Goal: Information Seeking & Learning: Check status

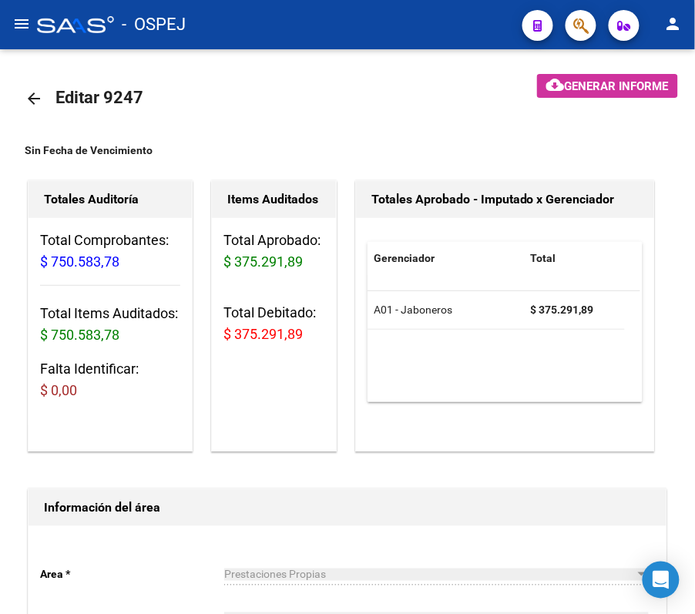
scroll to position [574, 0]
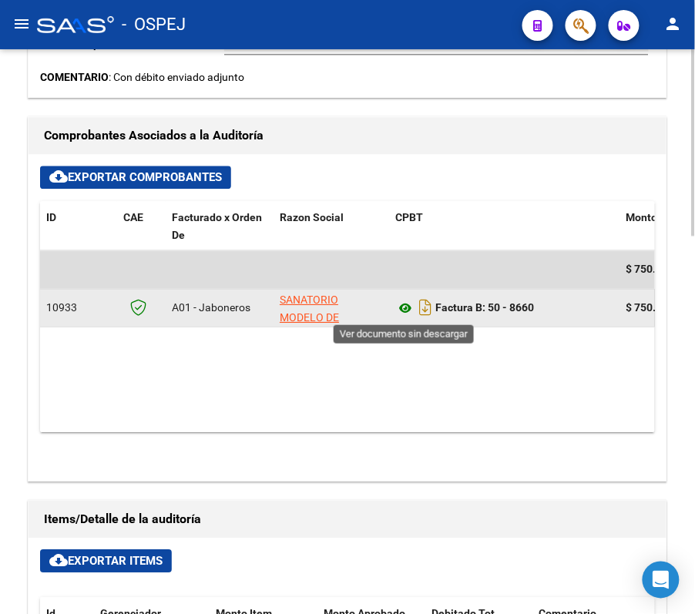
click at [401, 316] on icon at bounding box center [405, 308] width 20 height 18
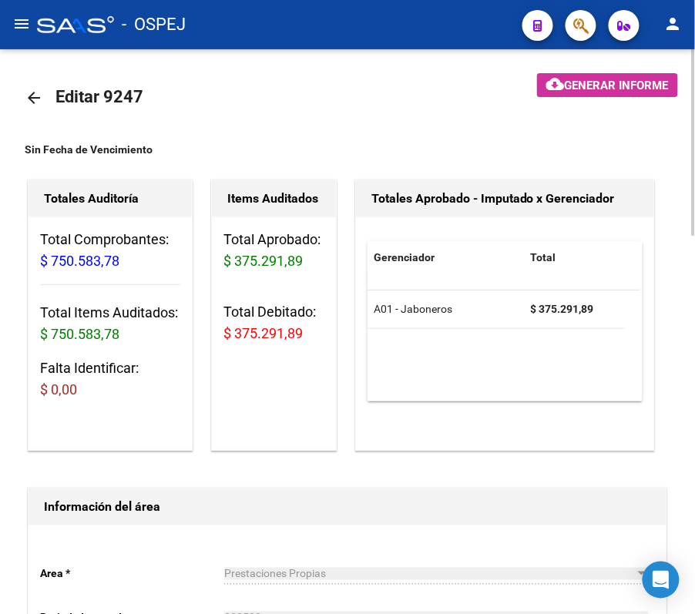
scroll to position [0, 0]
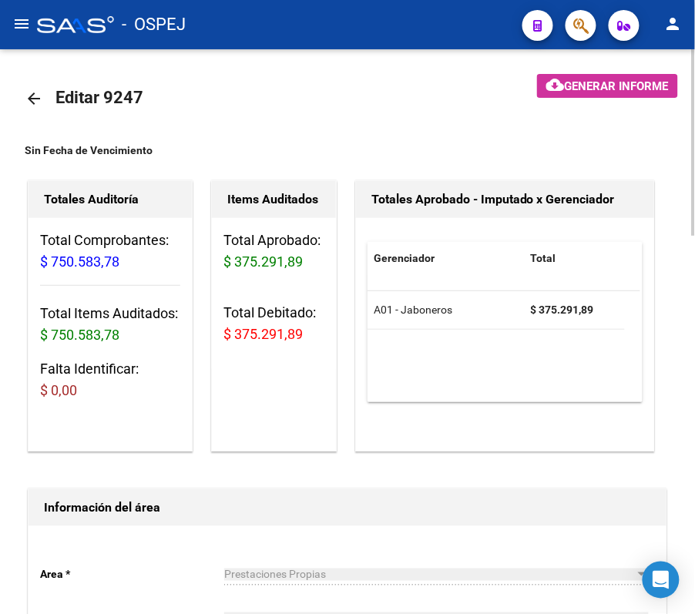
click at [25, 90] on mat-icon "arrow_back" at bounding box center [34, 98] width 18 height 18
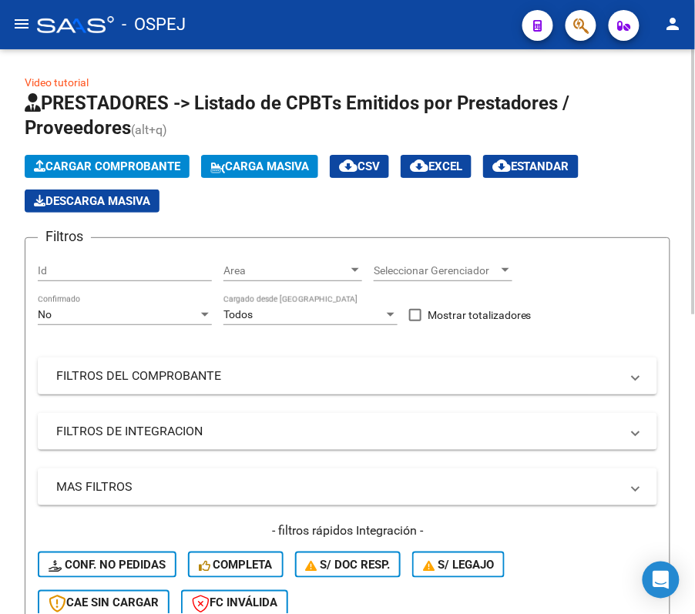
click at [173, 306] on div "No Confirmado" at bounding box center [125, 309] width 174 height 31
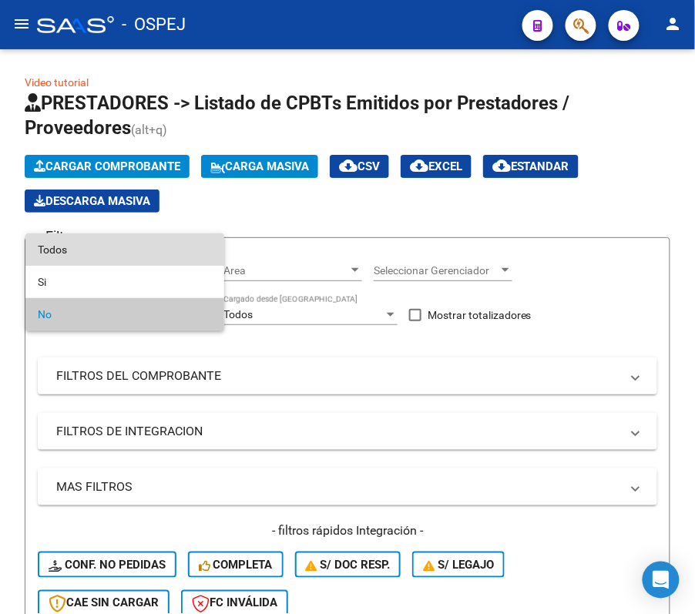
click at [163, 241] on span "Todos" at bounding box center [125, 249] width 174 height 32
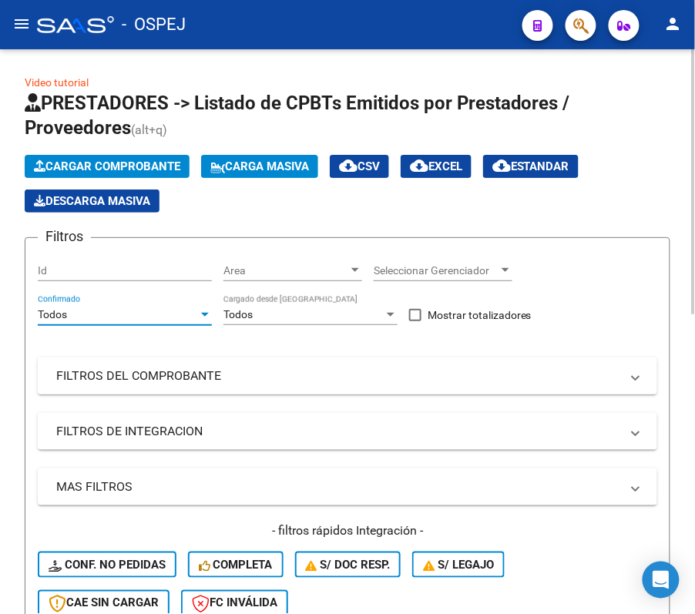
click at [164, 357] on mat-expansion-panel-header "FILTROS DEL COMPROBANTE" at bounding box center [347, 375] width 619 height 37
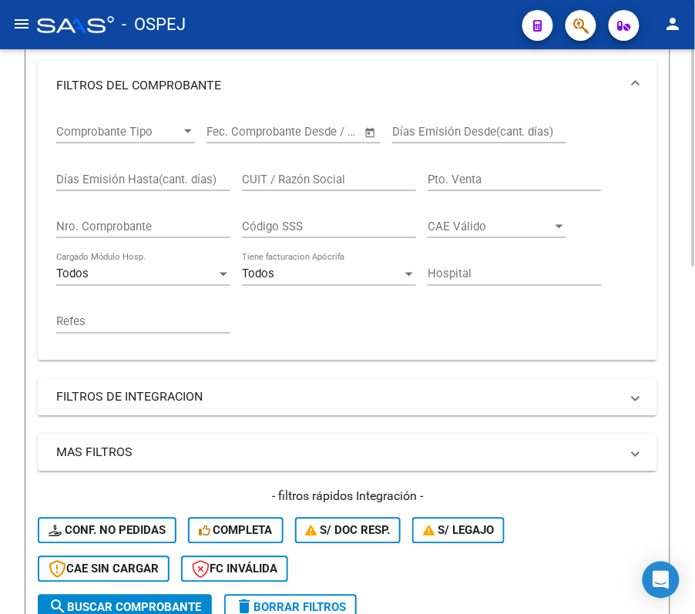
scroll to position [308, 0]
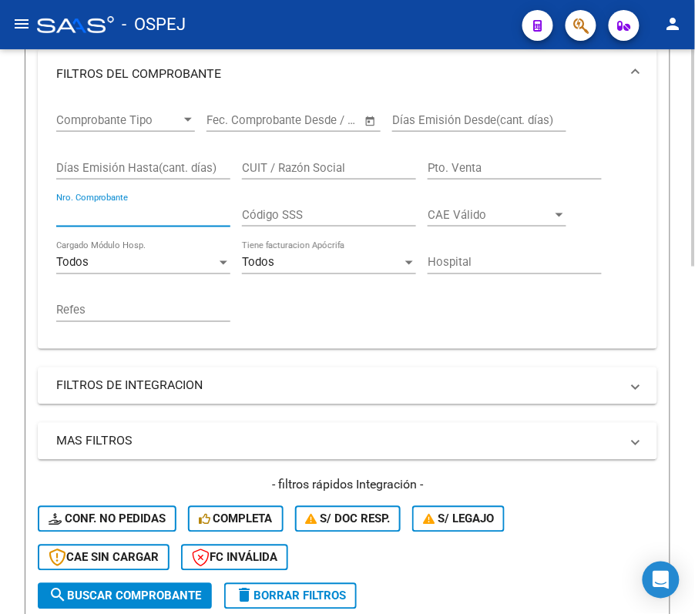
click at [189, 214] on input "Nro. Comprobante" at bounding box center [143, 215] width 174 height 14
type input "10131"
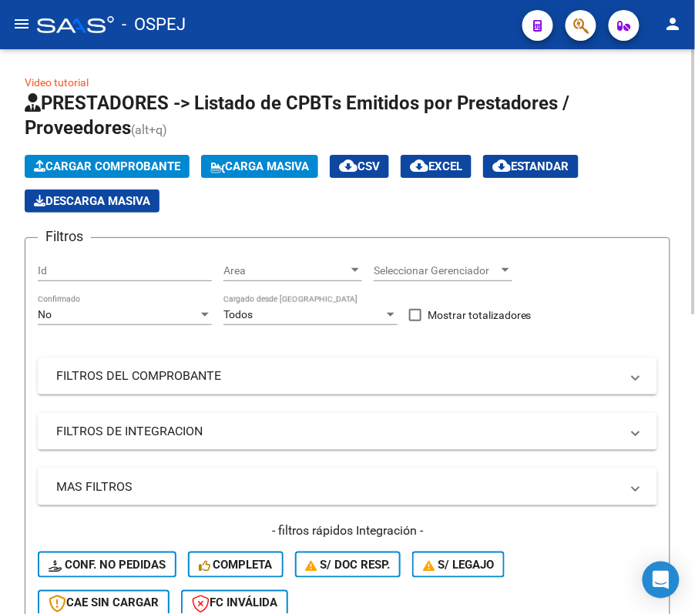
click at [75, 296] on div "No Confirmado" at bounding box center [125, 309] width 174 height 31
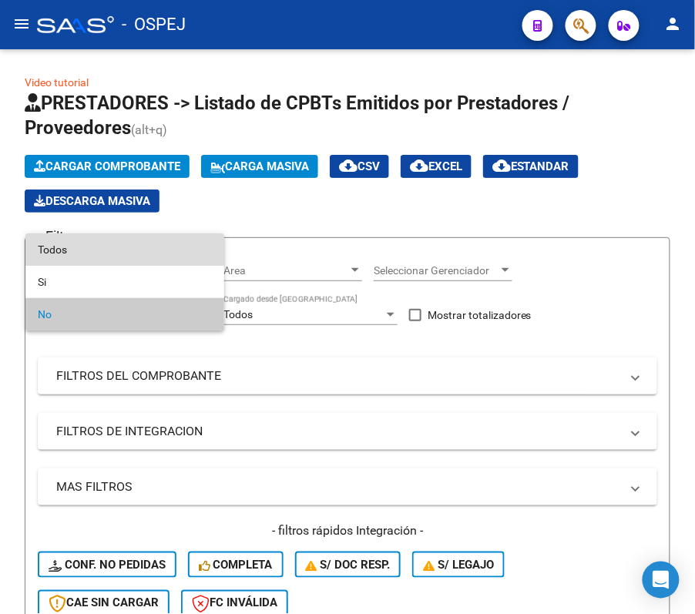
click at [120, 235] on span "Todos" at bounding box center [125, 249] width 174 height 32
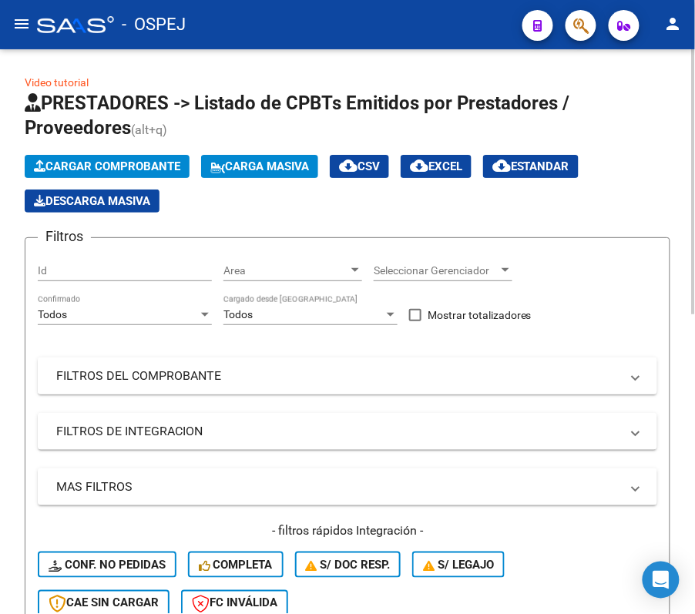
click at [124, 367] on mat-panel-title "FILTROS DEL COMPROBANTE" at bounding box center [338, 375] width 564 height 17
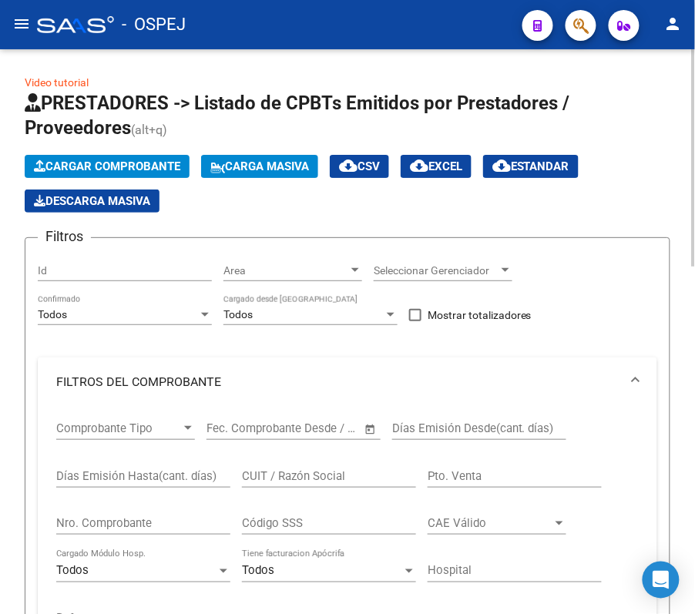
click at [119, 524] on input "Nro. Comprobante" at bounding box center [143, 523] width 174 height 14
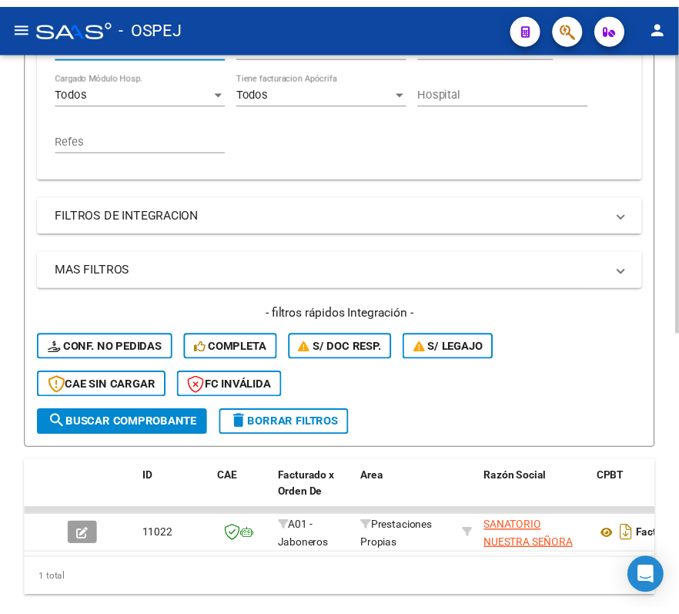
scroll to position [556, 0]
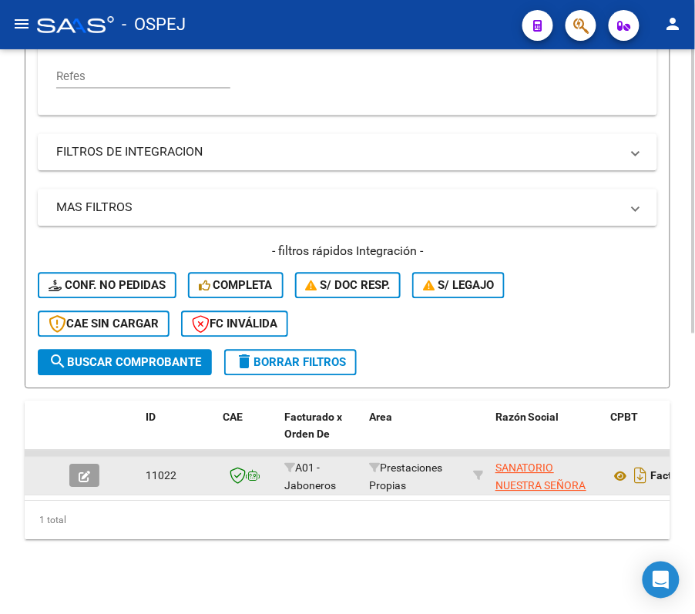
type input "10131"
click at [86, 471] on icon "button" at bounding box center [85, 477] width 12 height 12
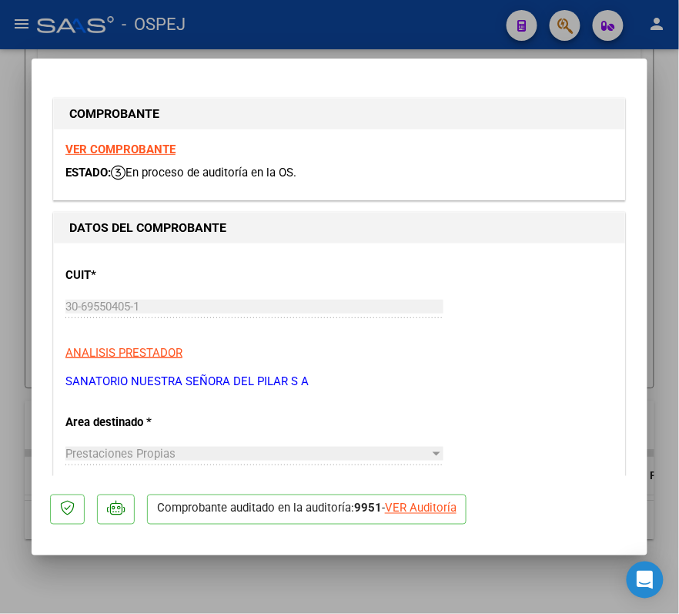
click at [444, 505] on div "VER Auditoría" at bounding box center [421, 509] width 72 height 18
type input "$ 0,00"
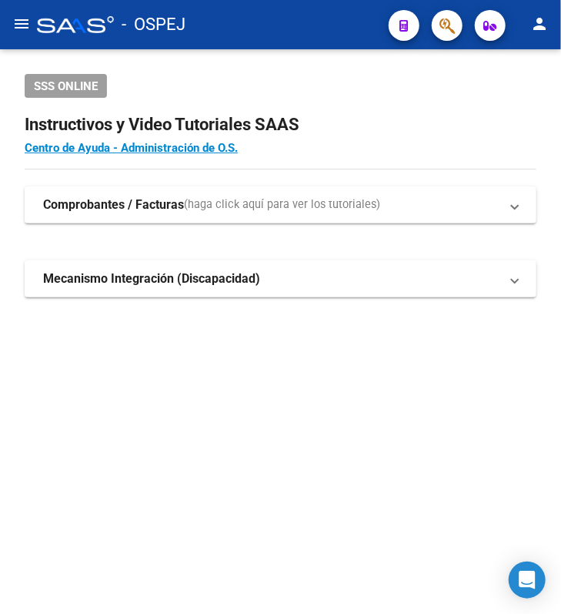
drag, startPoint x: 42, startPoint y: 31, endPoint x: 31, endPoint y: 26, distance: 11.7
click at [37, 29] on div at bounding box center [75, 24] width 77 height 17
click at [25, 23] on mat-icon "menu" at bounding box center [21, 24] width 18 height 18
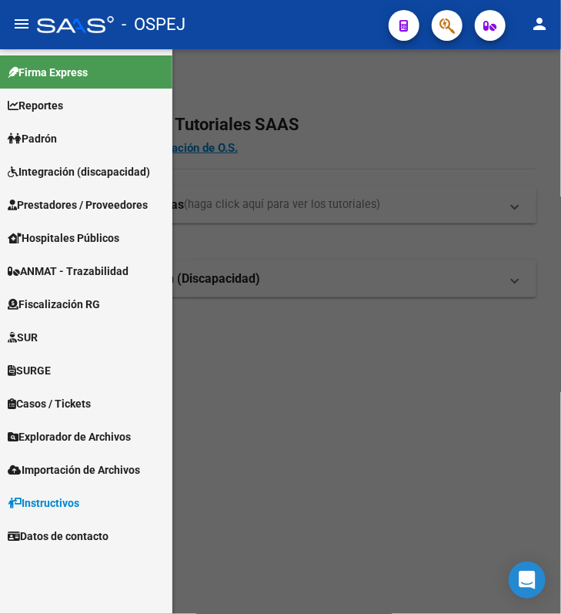
click at [75, 205] on span "Prestadores / Proveedores" at bounding box center [78, 204] width 140 height 17
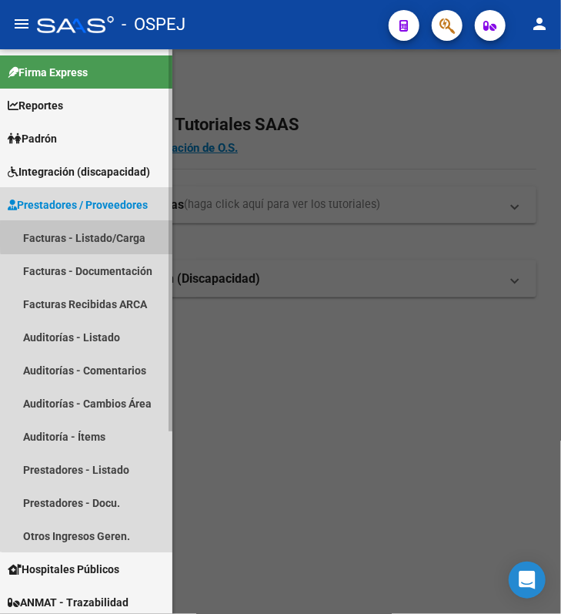
click at [95, 235] on link "Facturas - Listado/Carga" at bounding box center [86, 237] width 173 height 33
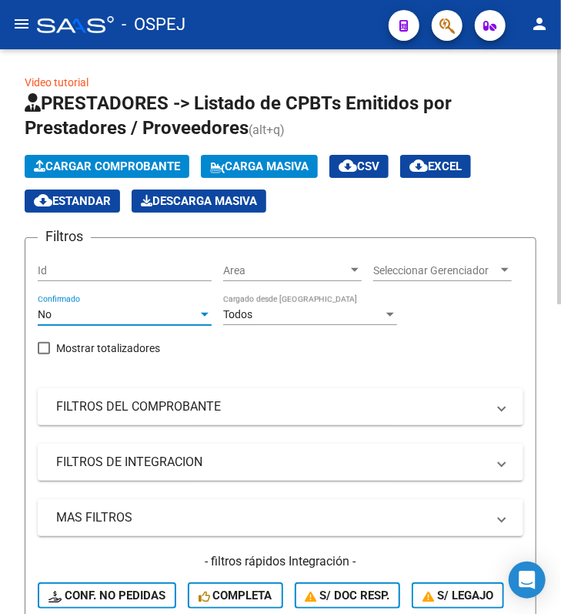
click at [198, 312] on div "No" at bounding box center [118, 314] width 160 height 13
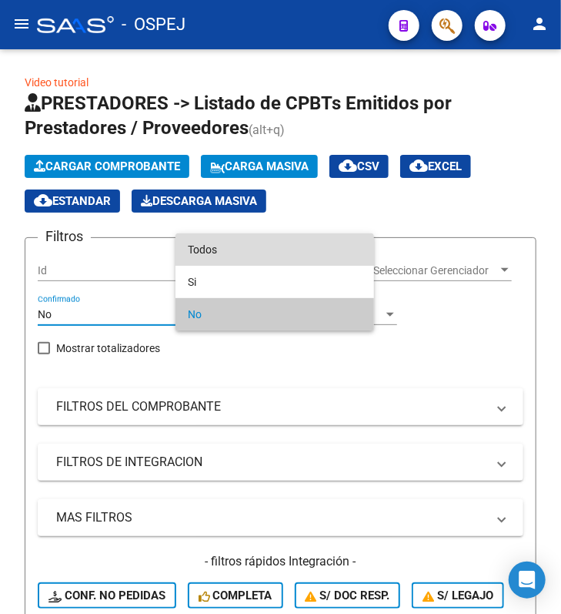
click at [189, 251] on span "Todos" at bounding box center [275, 249] width 174 height 32
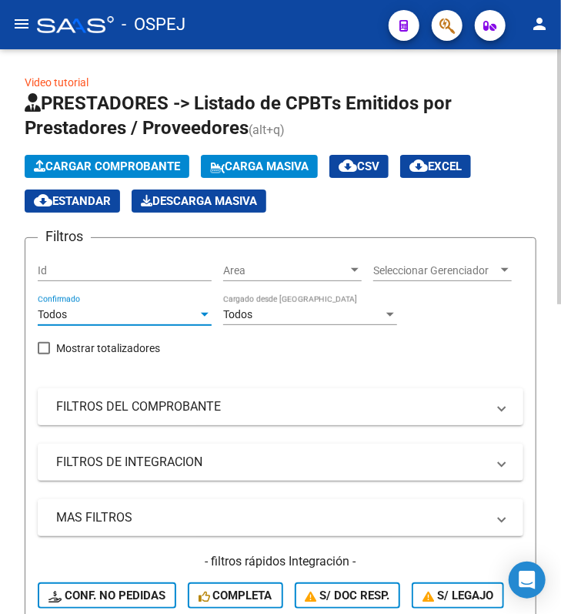
click at [127, 405] on mat-expansion-panel-header "FILTROS DEL COMPROBANTE" at bounding box center [281, 406] width 486 height 37
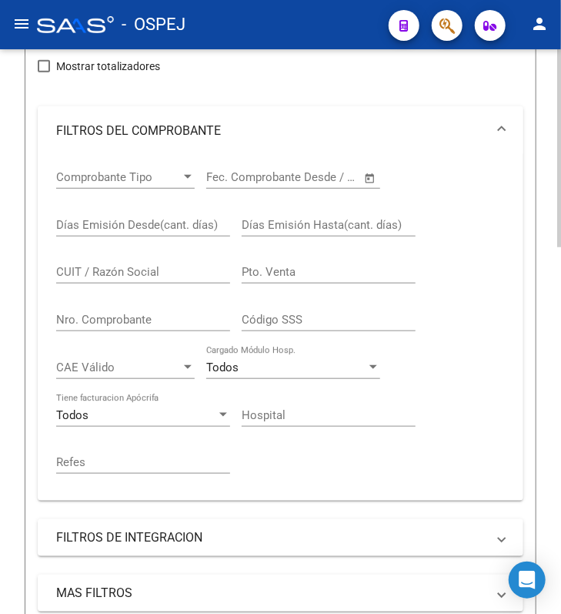
scroll to position [308, 0]
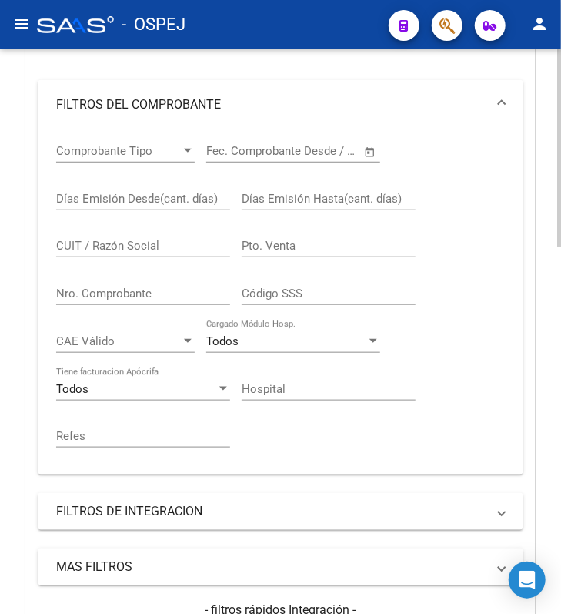
click at [111, 300] on input "Nro. Comprobante" at bounding box center [143, 293] width 174 height 14
click at [115, 225] on div "Días Emisión Desde(cant. días)" at bounding box center [143, 201] width 174 height 48
click at [145, 300] on input "Nro. Comprobante" at bounding box center [143, 293] width 174 height 14
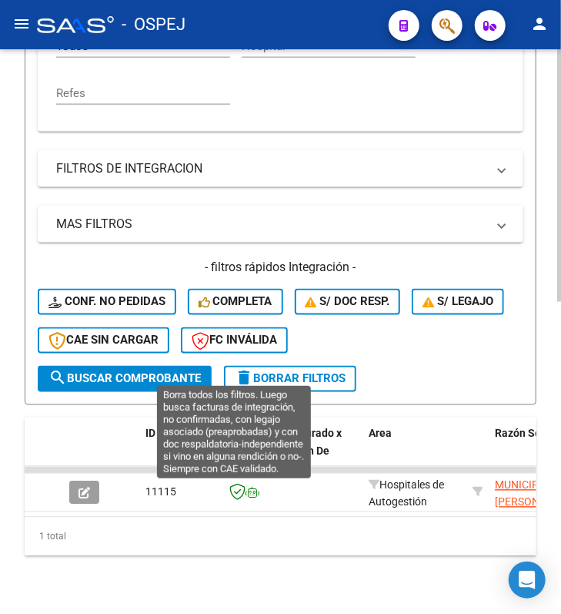
scroll to position [696, 0]
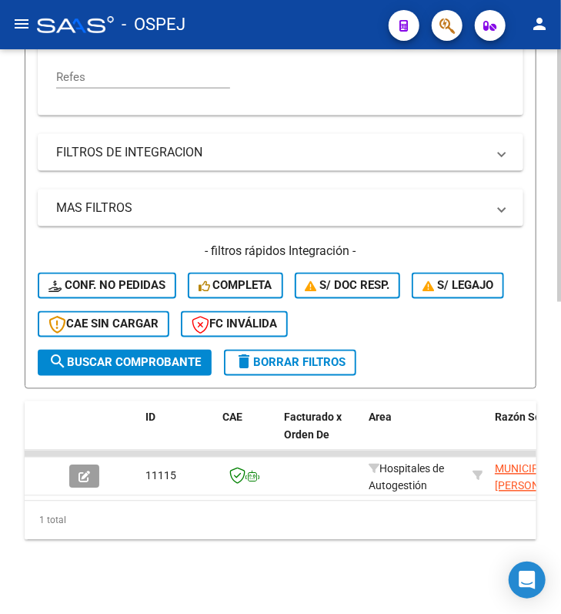
type input "7914"
click at [80, 469] on button "button" at bounding box center [84, 476] width 30 height 23
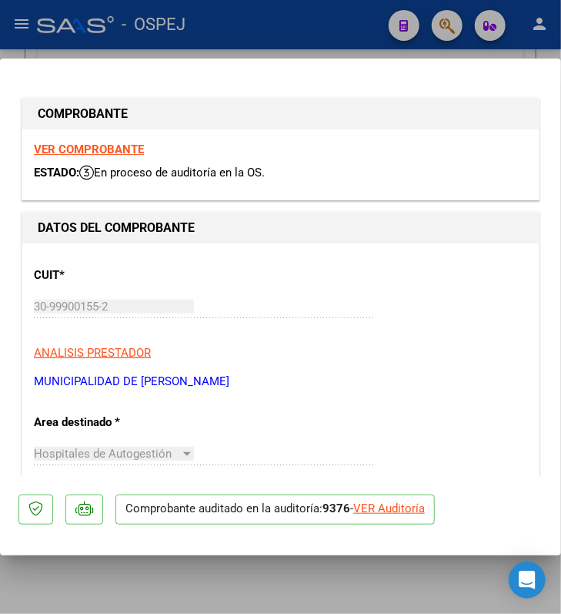
click at [384, 504] on div "VER Auditoría" at bounding box center [389, 509] width 72 height 18
type input "$ 0,00"
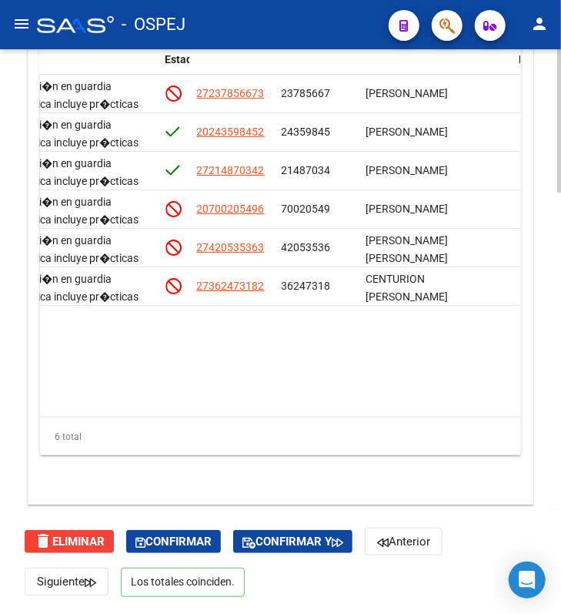
scroll to position [0, 891]
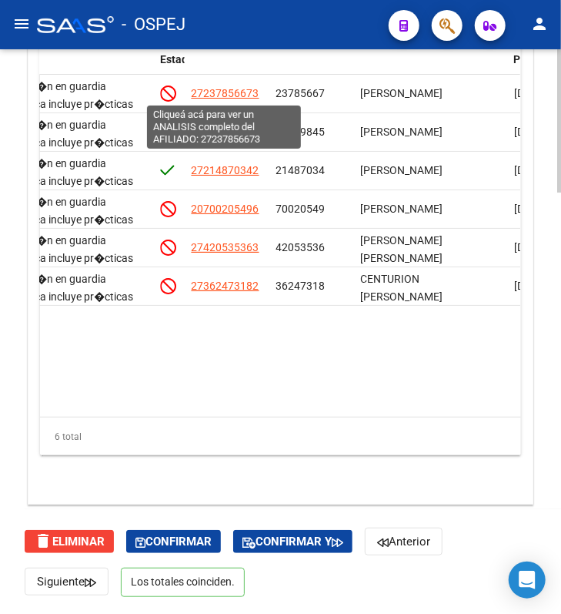
click at [213, 92] on span "27237856673" at bounding box center [225, 93] width 68 height 12
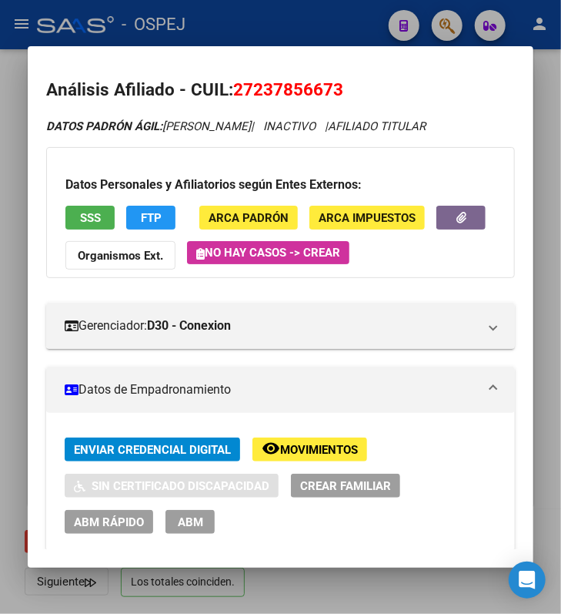
scroll to position [0, 0]
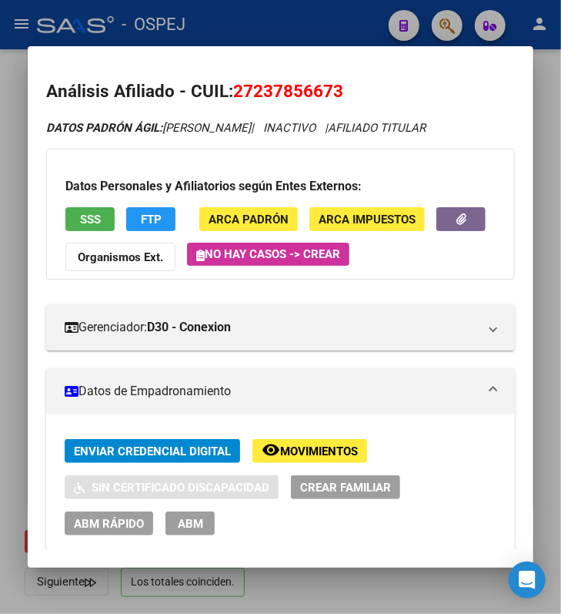
click at [163, 253] on strong "Organismos Ext." at bounding box center [120, 257] width 85 height 14
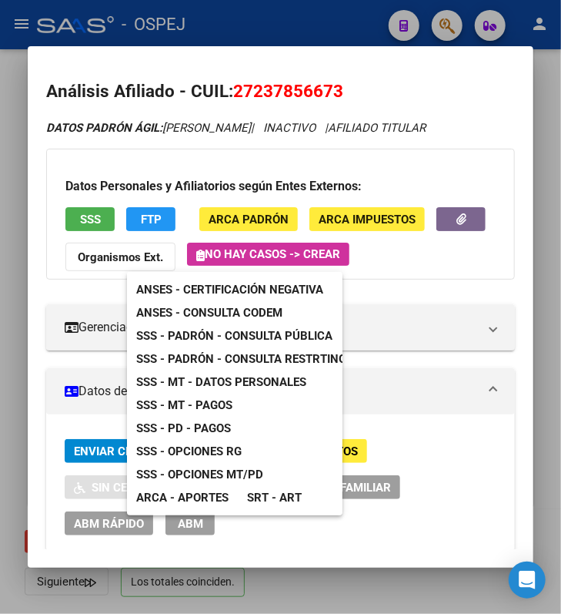
click at [481, 216] on div at bounding box center [280, 307] width 561 height 614
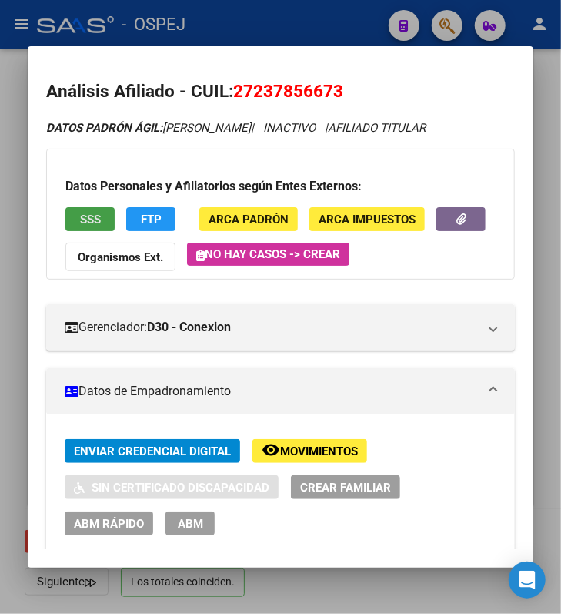
click at [87, 219] on span "SSS" at bounding box center [90, 220] width 21 height 14
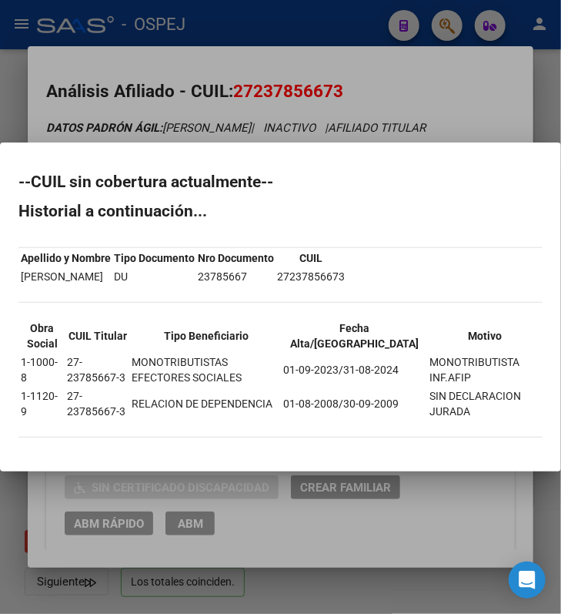
click at [333, 78] on div at bounding box center [280, 307] width 561 height 614
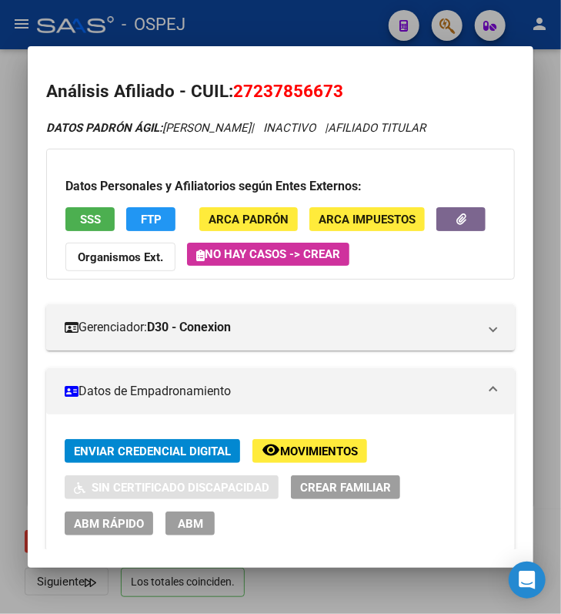
click at [266, 10] on div at bounding box center [280, 307] width 561 height 614
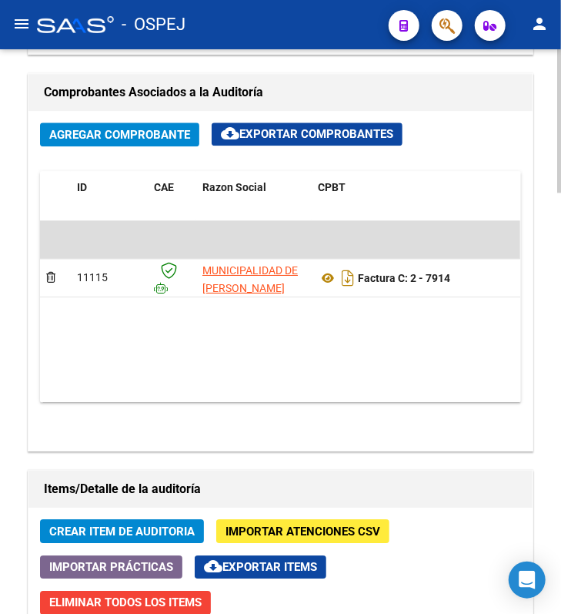
scroll to position [1044, 0]
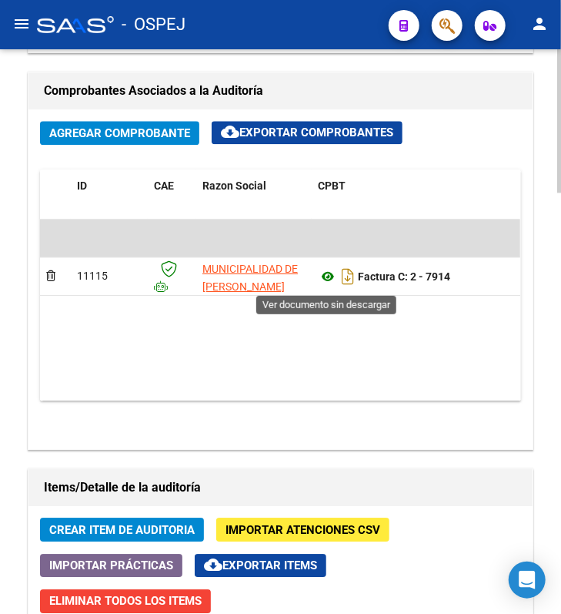
click at [327, 285] on icon at bounding box center [328, 276] width 20 height 18
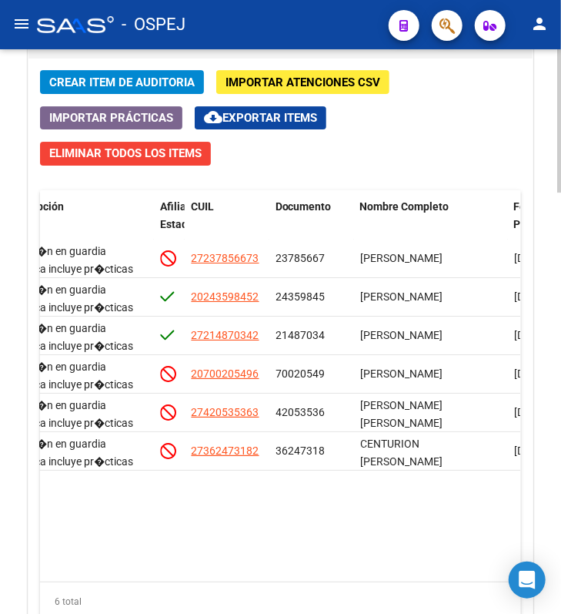
scroll to position [1455, 0]
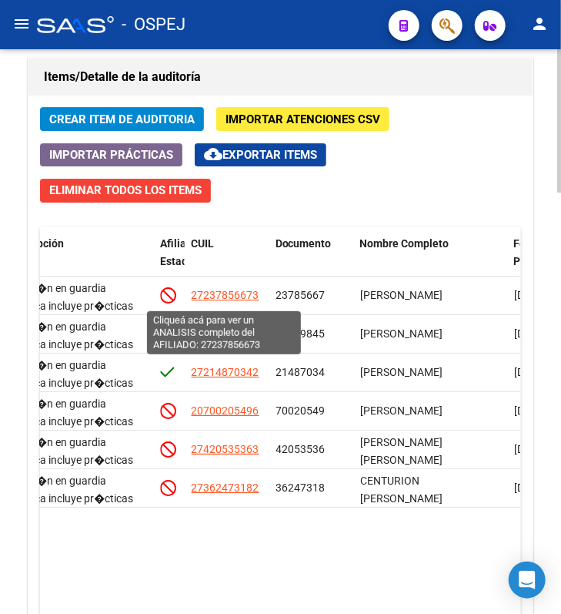
click at [223, 301] on span "27237856673" at bounding box center [225, 295] width 68 height 12
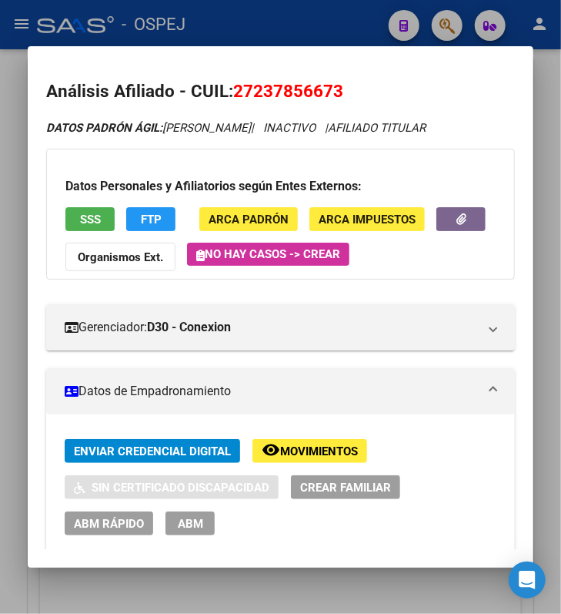
click at [96, 208] on button "SSS" at bounding box center [89, 219] width 49 height 24
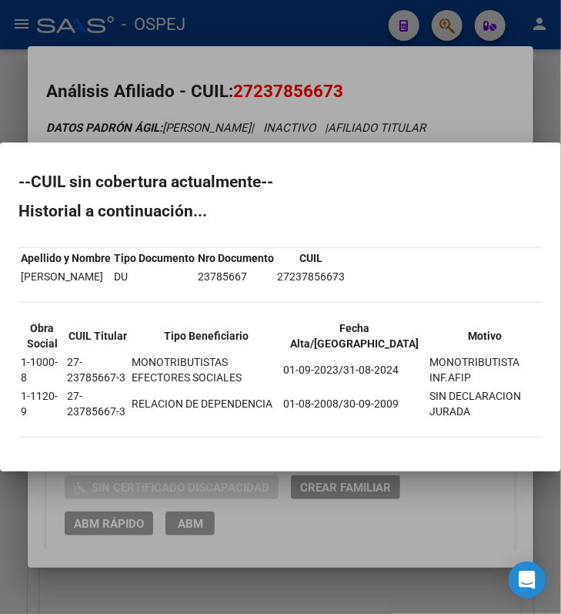
click at [470, 102] on div at bounding box center [280, 307] width 561 height 614
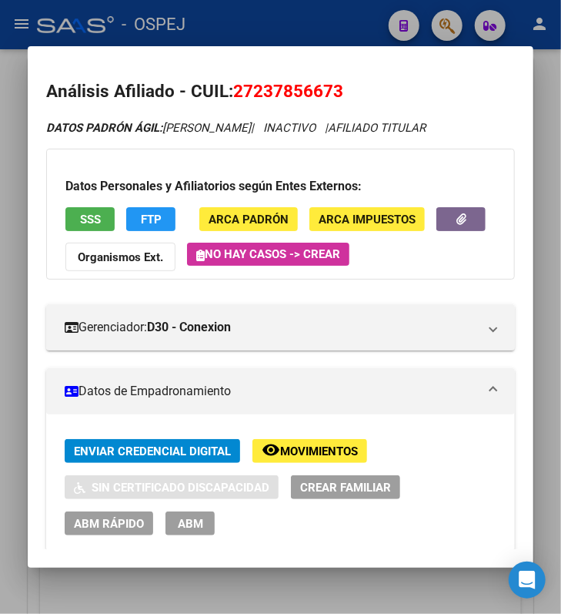
click at [313, 16] on div at bounding box center [280, 307] width 561 height 614
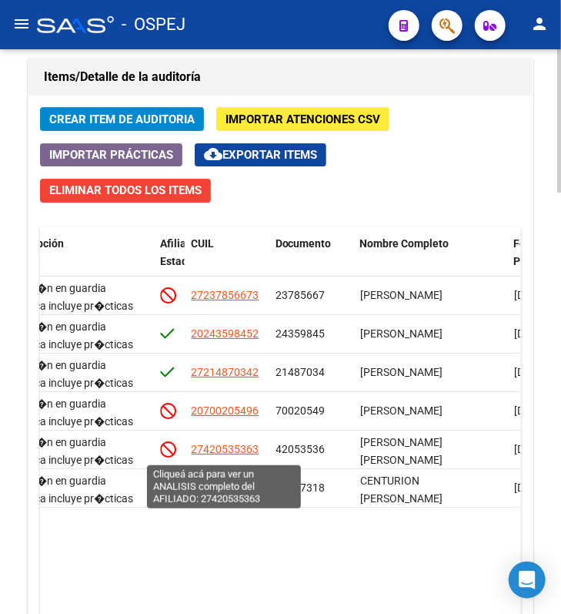
click at [219, 455] on span "27420535363" at bounding box center [225, 449] width 68 height 12
type textarea "27420535363"
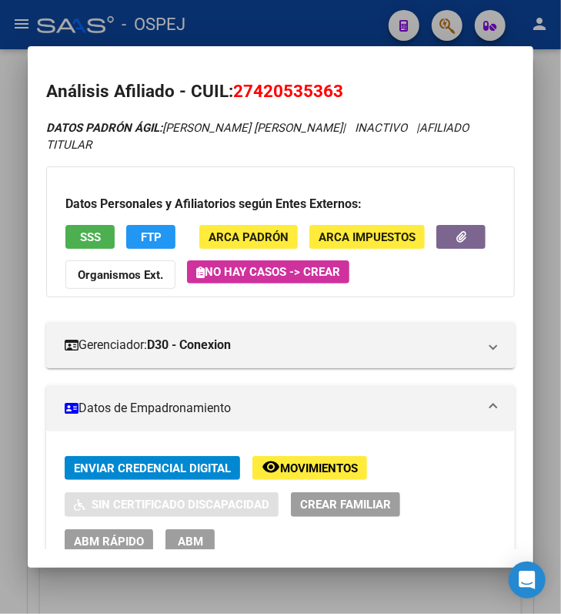
click at [417, 75] on mat-dialog-content "Análisis Afiliado - CUIL: 27420535363 DATOS PADRÓN ÁGIL: DOMINGUEZ CARLA AYELEN…" at bounding box center [280, 307] width 505 height 484
click at [81, 233] on span "SSS" at bounding box center [90, 237] width 21 height 14
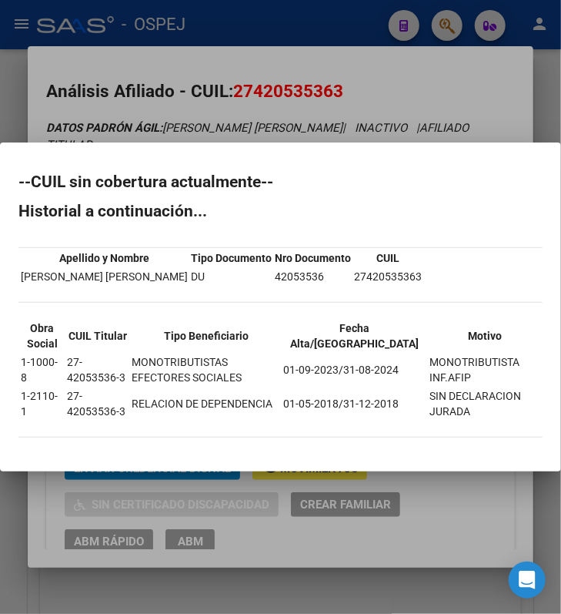
click at [312, 65] on div at bounding box center [280, 307] width 561 height 614
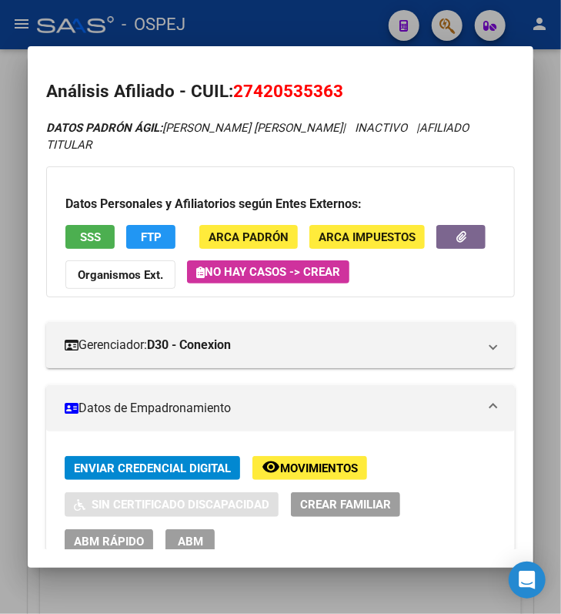
click at [355, 11] on div at bounding box center [280, 307] width 561 height 614
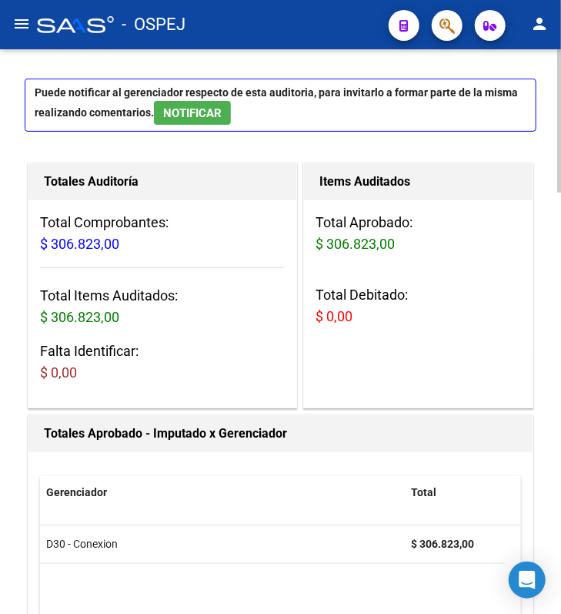
scroll to position [17, 0]
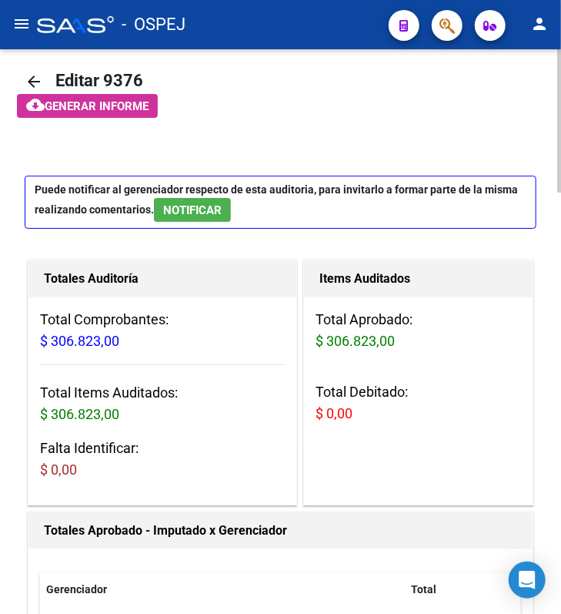
click at [32, 77] on mat-icon "arrow_back" at bounding box center [34, 81] width 18 height 18
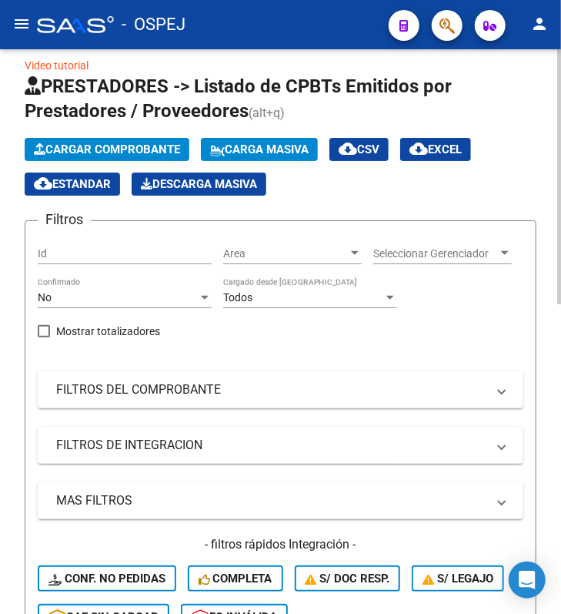
click at [198, 299] on div "No" at bounding box center [118, 297] width 160 height 13
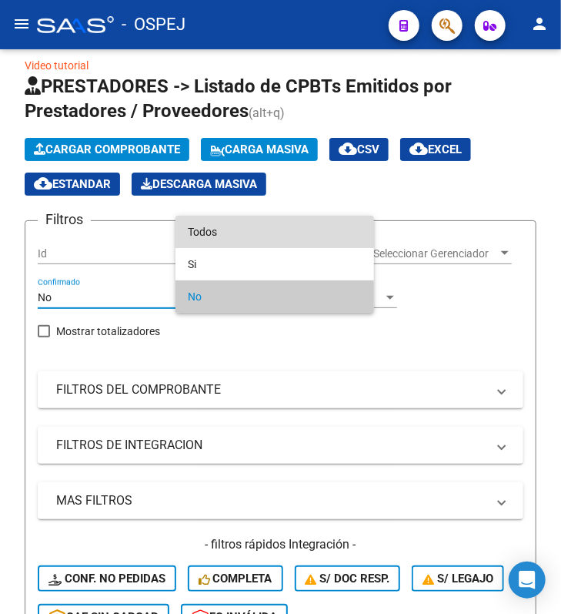
click at [225, 244] on span "Todos" at bounding box center [275, 232] width 174 height 32
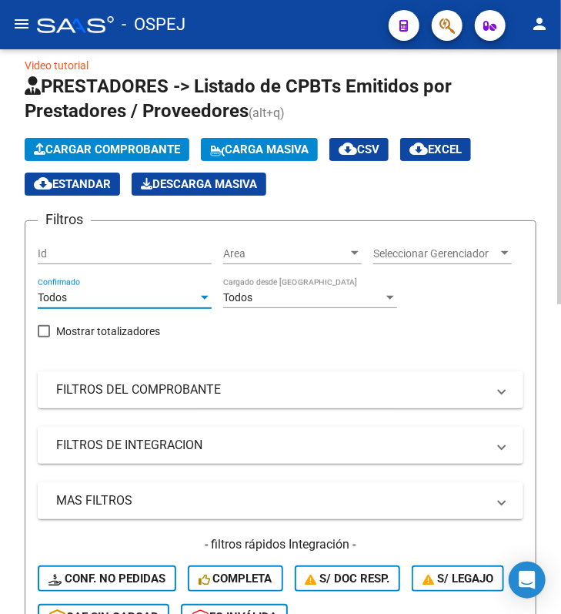
click at [183, 391] on mat-expansion-panel-header "FILTROS DEL COMPROBANTE" at bounding box center [281, 389] width 486 height 37
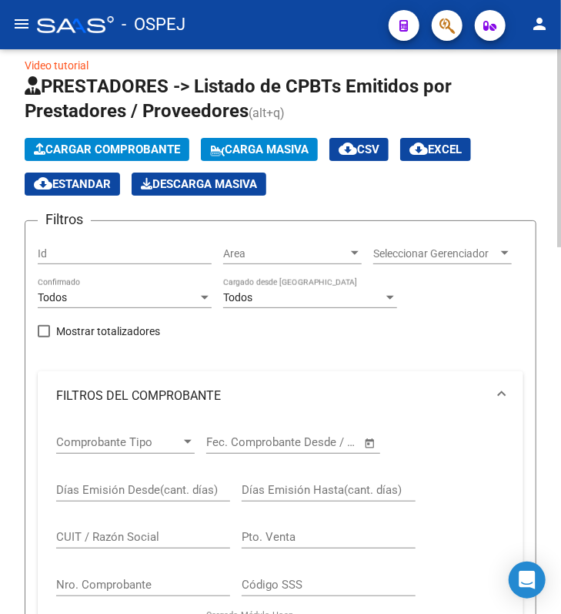
click at [109, 591] on input "Nro. Comprobante" at bounding box center [143, 585] width 174 height 14
type input "909"
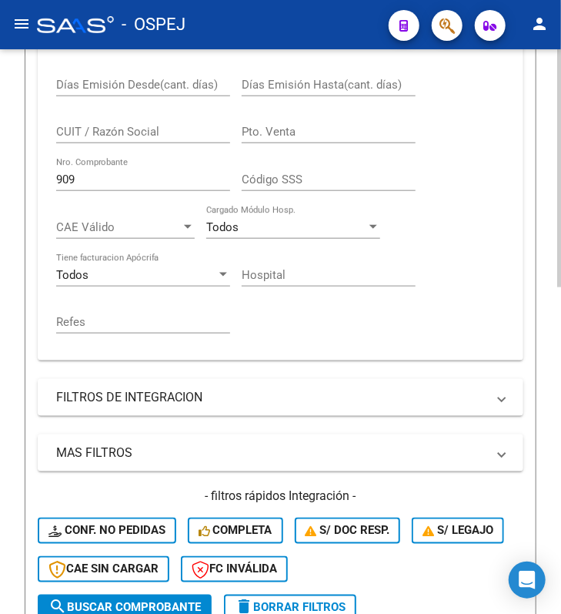
scroll to position [773, 0]
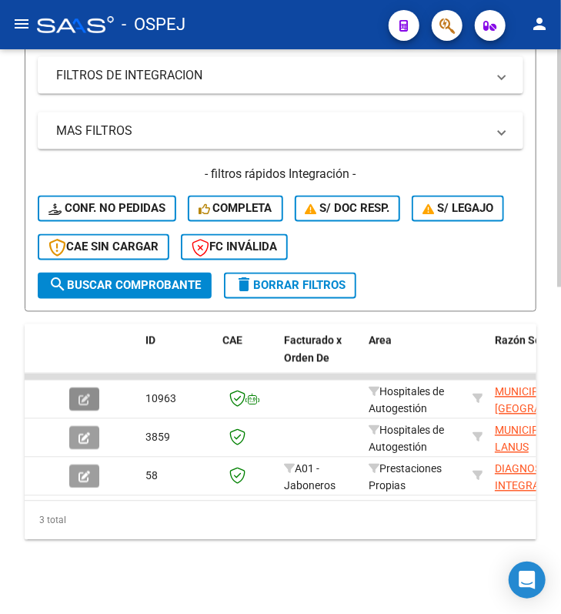
click at [87, 394] on icon "button" at bounding box center [85, 400] width 12 height 12
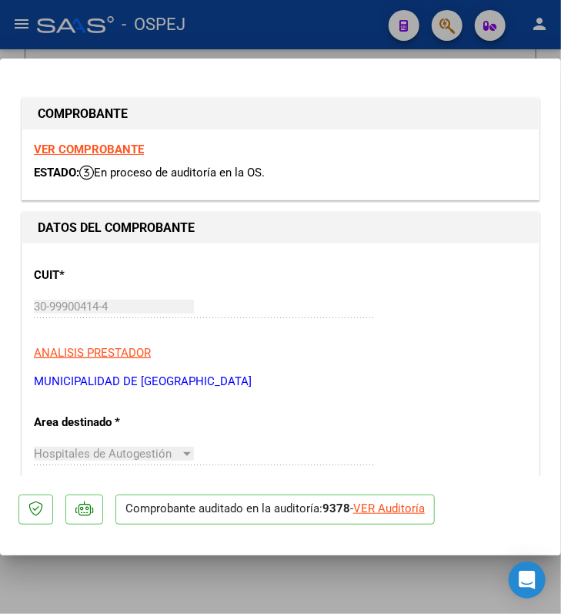
click at [401, 502] on div "VER Auditoría" at bounding box center [389, 509] width 72 height 18
type input "$ 0,00"
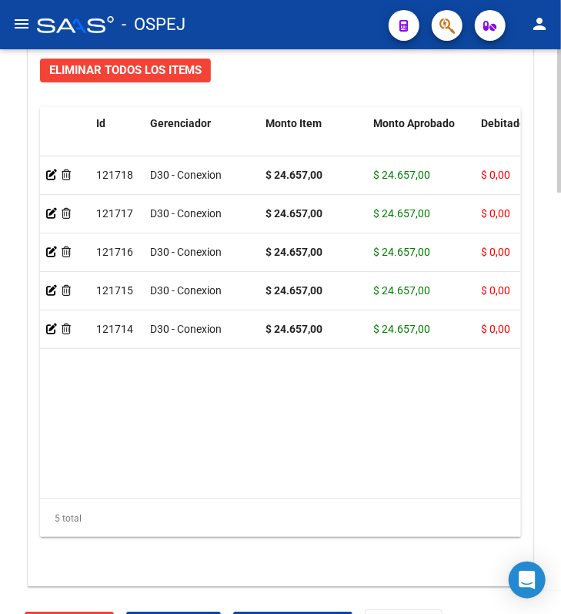
scroll to position [1540, 0]
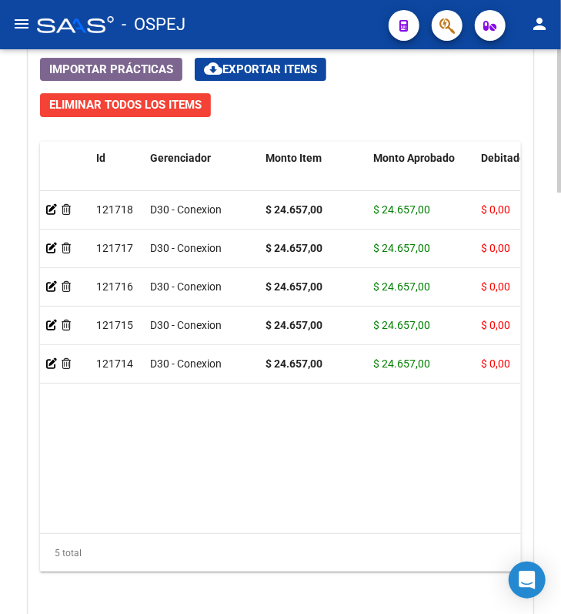
click at [102, 518] on datatable-body "121718 D30 - Conexion $ 24.657,00 $ 24.657,00 $ 0,00 Ambulancia UTIM (Via publi…" at bounding box center [280, 362] width 481 height 342
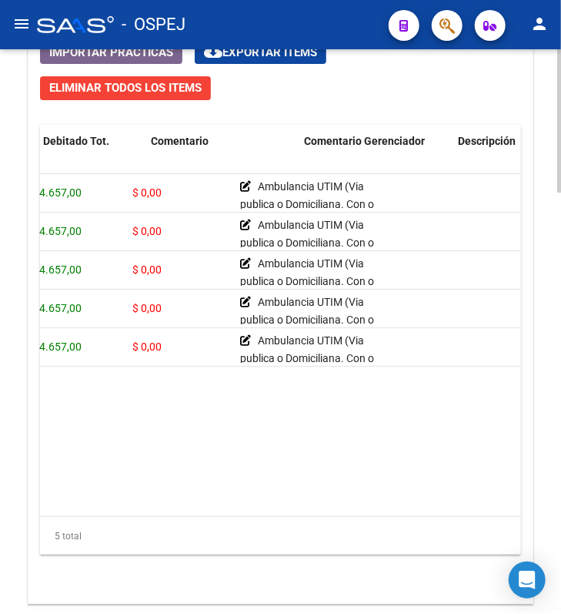
scroll to position [0, 876]
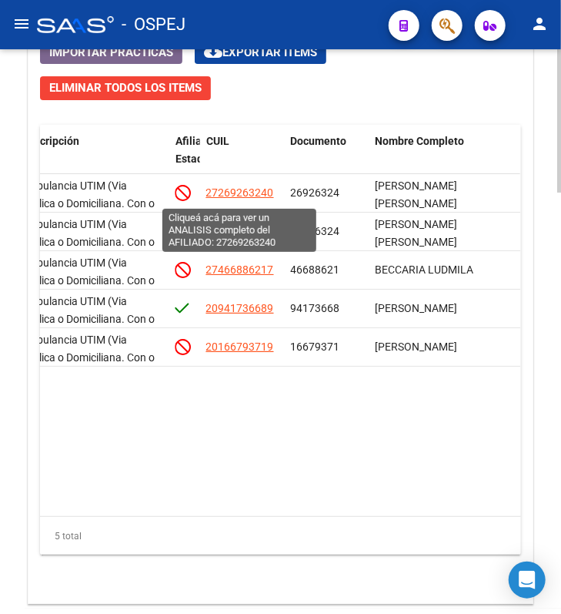
click at [220, 188] on span "27269263240" at bounding box center [240, 192] width 68 height 12
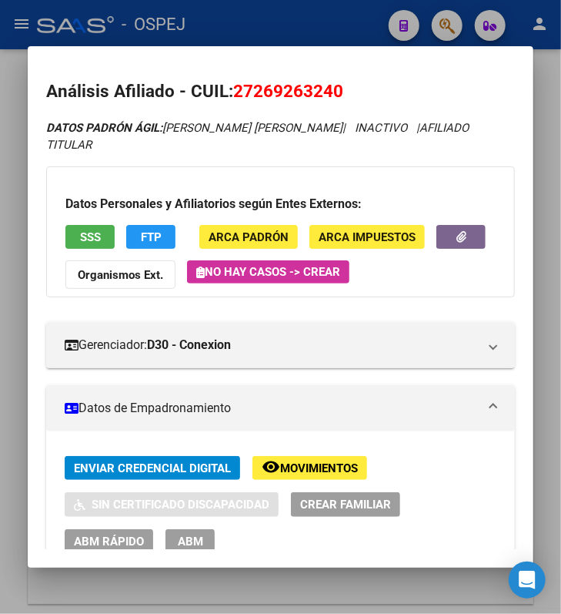
click at [239, 14] on div at bounding box center [280, 307] width 561 height 614
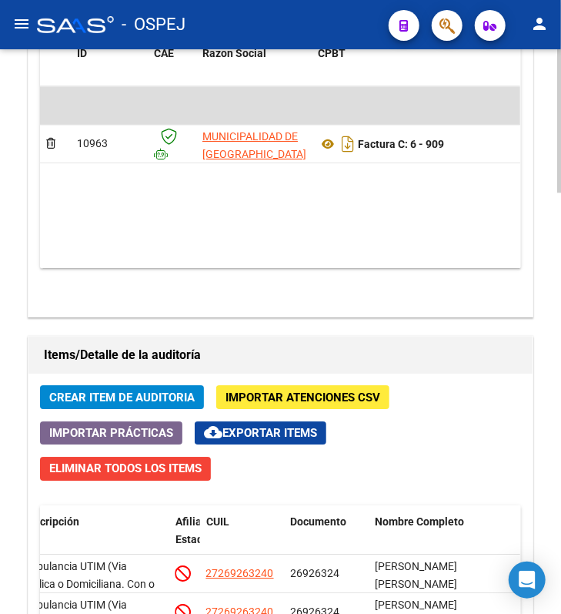
scroll to position [1147, 0]
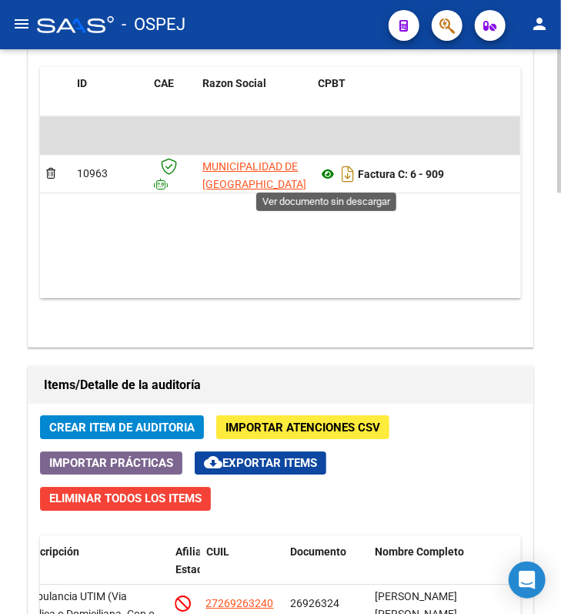
click at [318, 179] on icon at bounding box center [328, 174] width 20 height 18
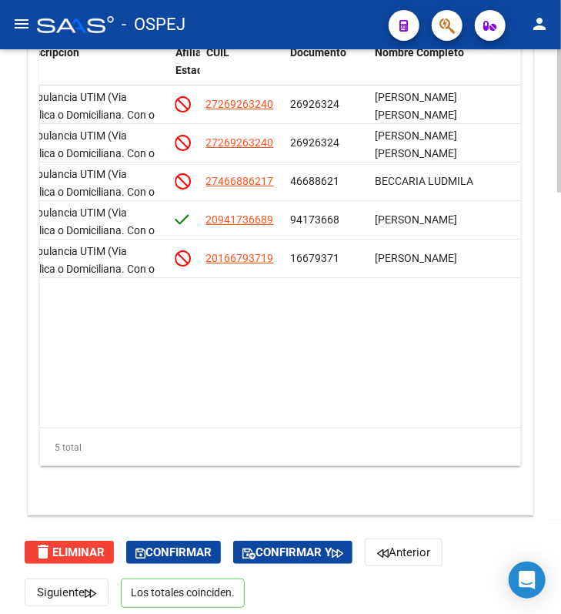
scroll to position [1660, 0]
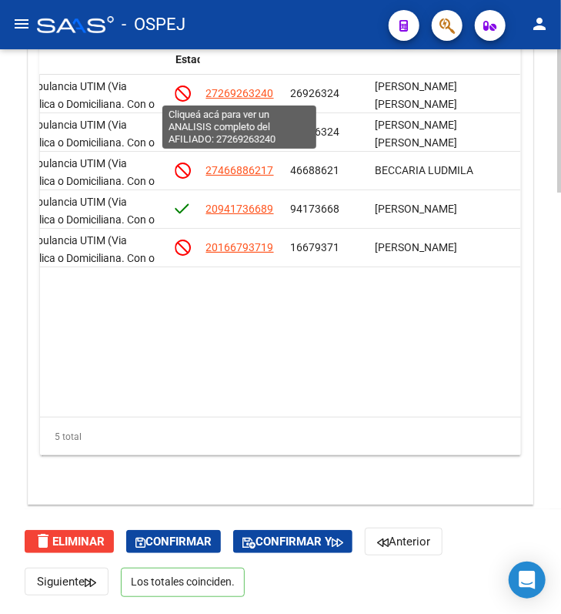
click at [244, 96] on span "27269263240" at bounding box center [240, 93] width 68 height 12
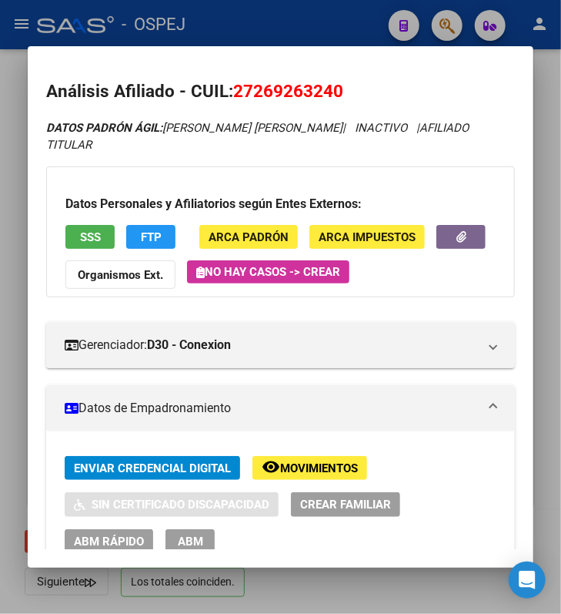
click at [96, 229] on button "SSS" at bounding box center [89, 237] width 49 height 24
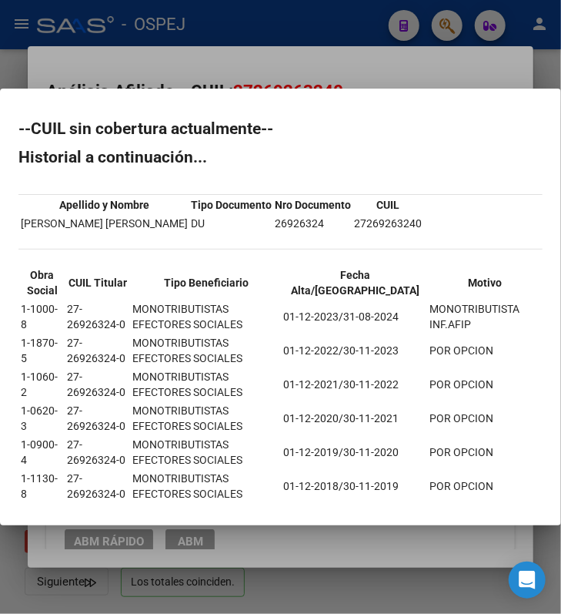
click at [284, 50] on div at bounding box center [280, 307] width 561 height 614
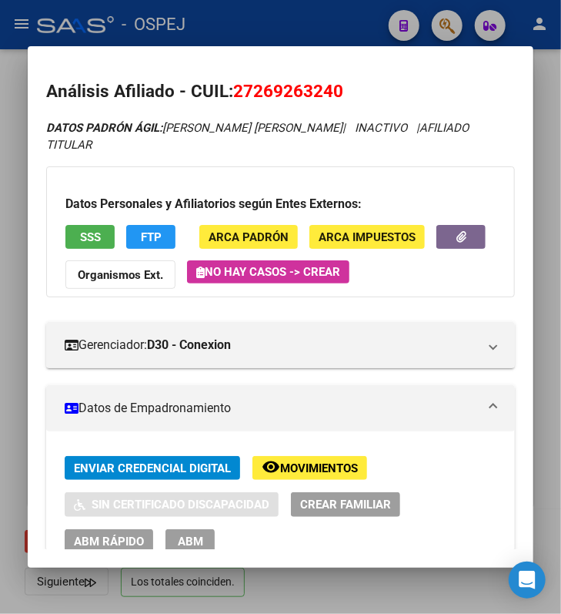
click at [223, 12] on div at bounding box center [280, 307] width 561 height 614
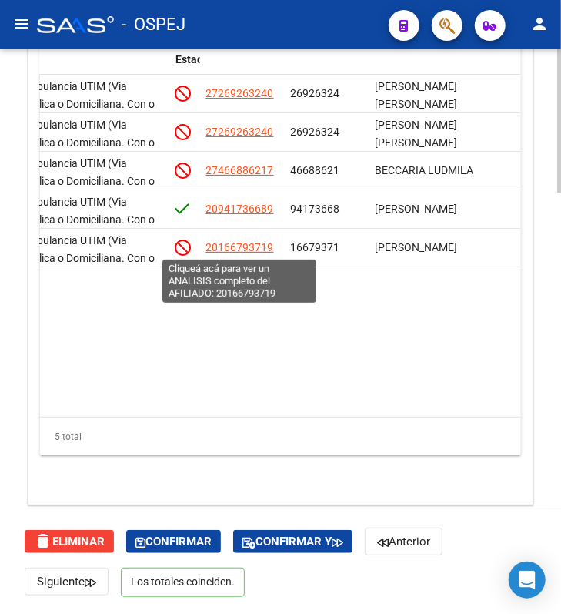
click at [228, 250] on span "20166793719" at bounding box center [240, 247] width 68 height 12
type textarea "20166793719"
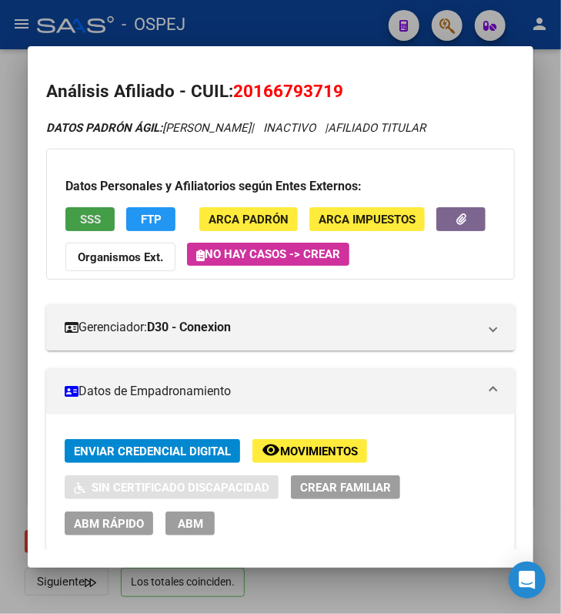
click at [102, 211] on button "SSS" at bounding box center [89, 219] width 49 height 24
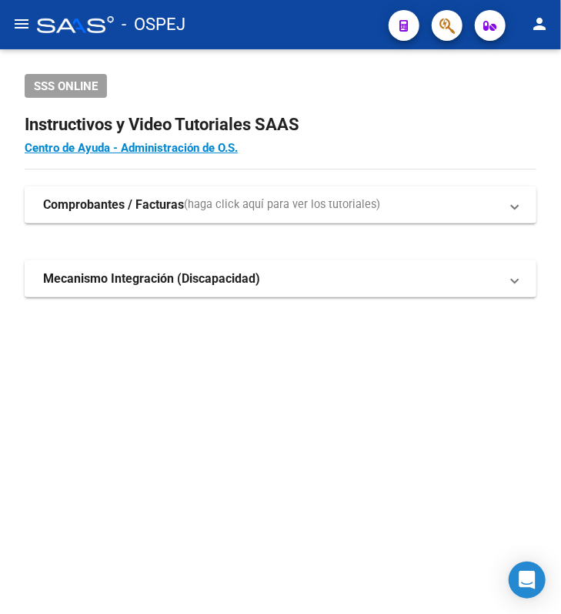
click at [32, 35] on mat-toolbar "menu - OSPEJ person" at bounding box center [280, 24] width 561 height 49
click at [19, 25] on mat-icon "menu" at bounding box center [21, 24] width 18 height 18
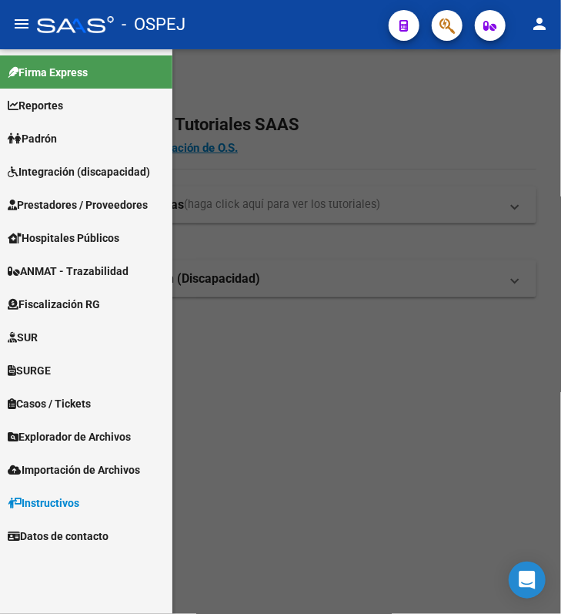
click at [63, 204] on span "Prestadores / Proveedores" at bounding box center [78, 204] width 140 height 17
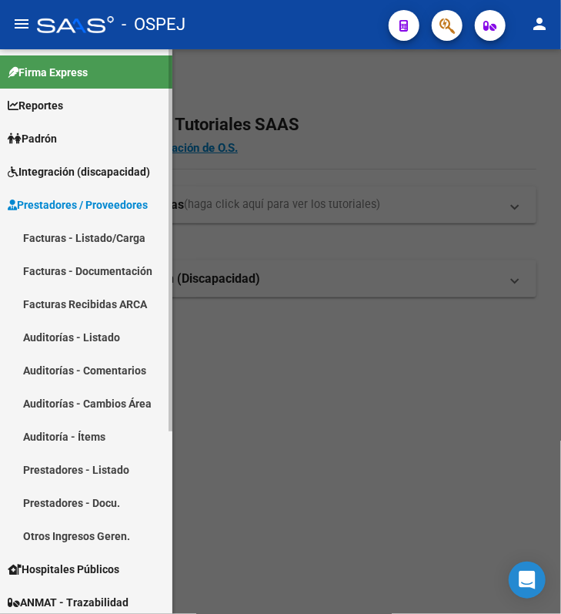
click at [74, 240] on link "Facturas - Listado/Carga" at bounding box center [86, 237] width 173 height 33
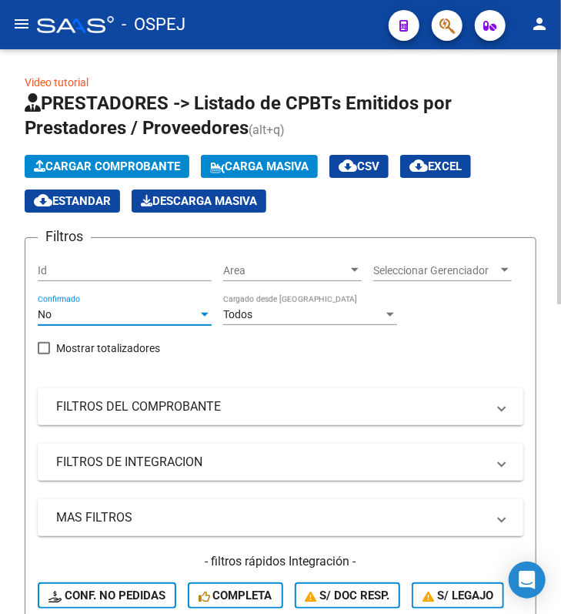
click at [198, 311] on div "No" at bounding box center [118, 314] width 160 height 13
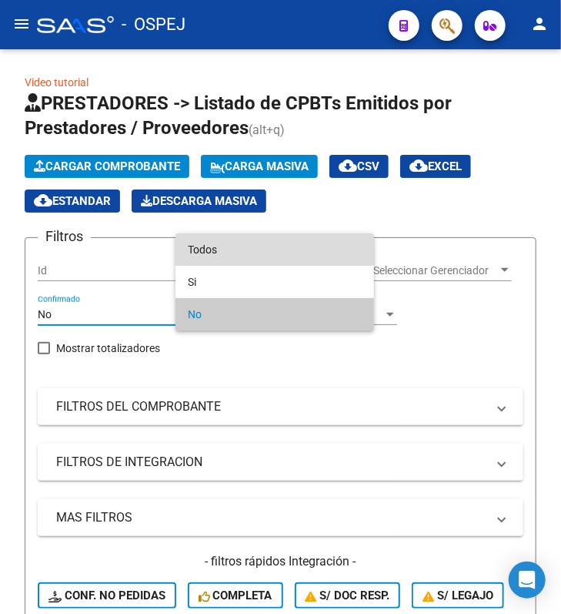
click at [207, 242] on span "Todos" at bounding box center [275, 249] width 174 height 32
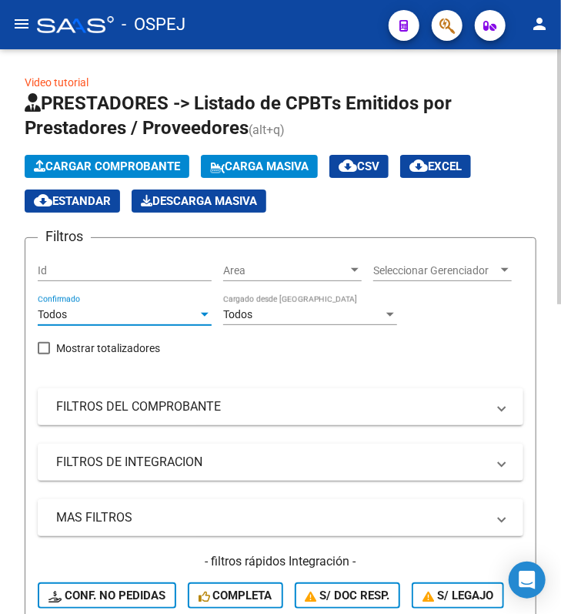
click at [112, 444] on div "Filtros Id Area Area Seleccionar Gerenciador Seleccionar Gerenciador Todos Conf…" at bounding box center [281, 454] width 486 height 409
click at [93, 425] on mat-expansion-panel-header "FILTROS DEL COMPROBANTE" at bounding box center [281, 406] width 486 height 37
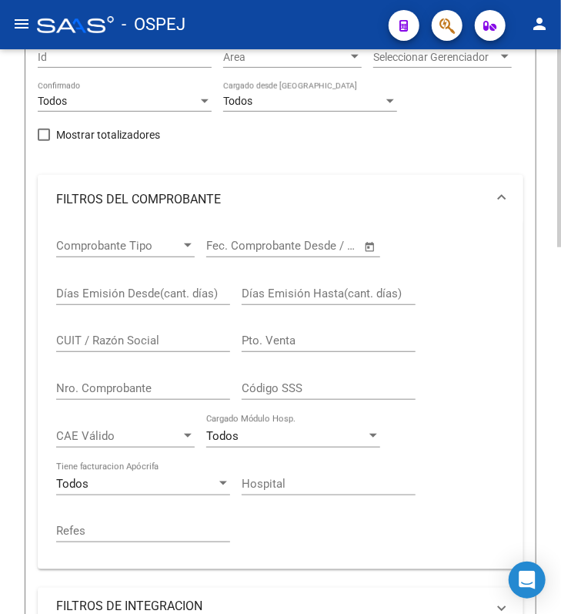
scroll to position [410, 0]
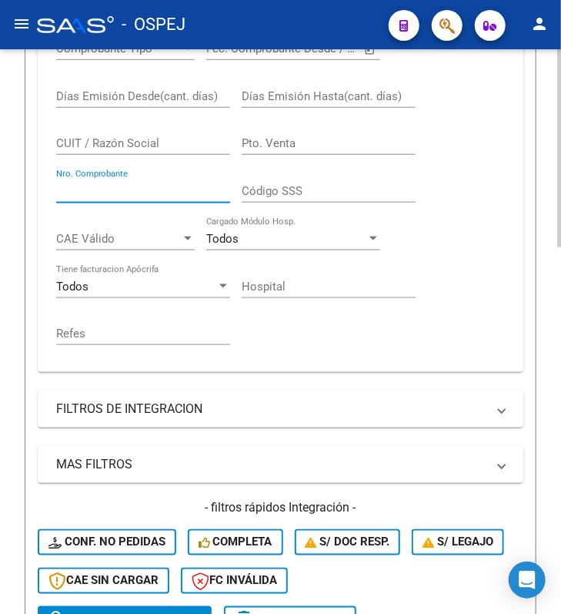
click at [69, 198] on input "Nro. Comprobante" at bounding box center [143, 191] width 174 height 14
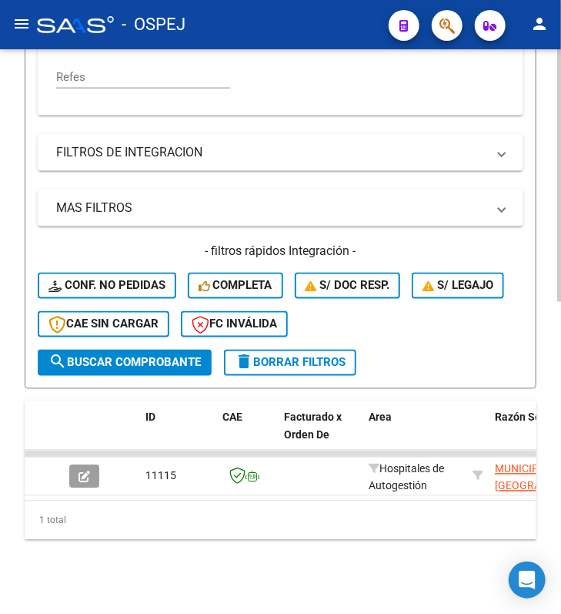
scroll to position [696, 0]
type input "7914"
click at [92, 465] on button "button" at bounding box center [84, 476] width 30 height 23
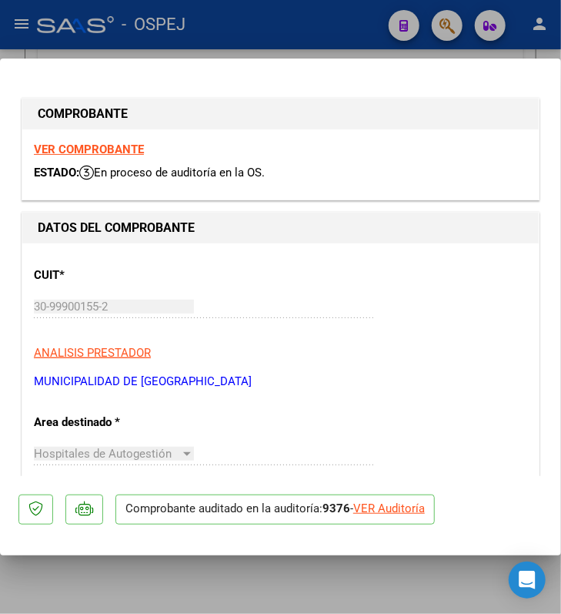
click at [416, 514] on div "VER Auditoría" at bounding box center [389, 509] width 72 height 18
type input "$ 0,00"
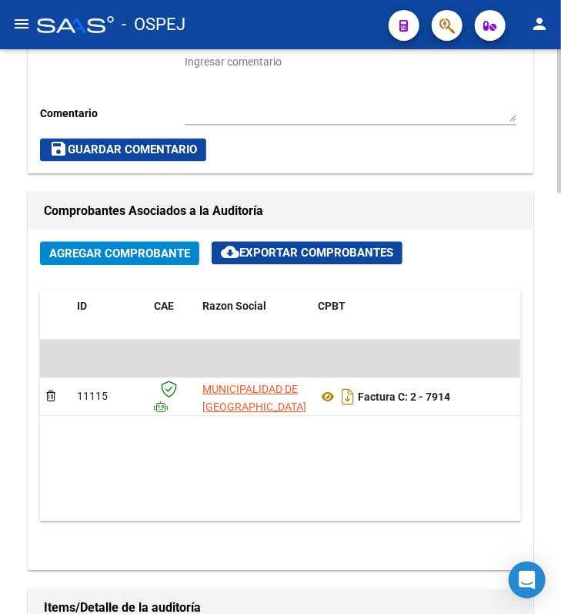
scroll to position [821, 0]
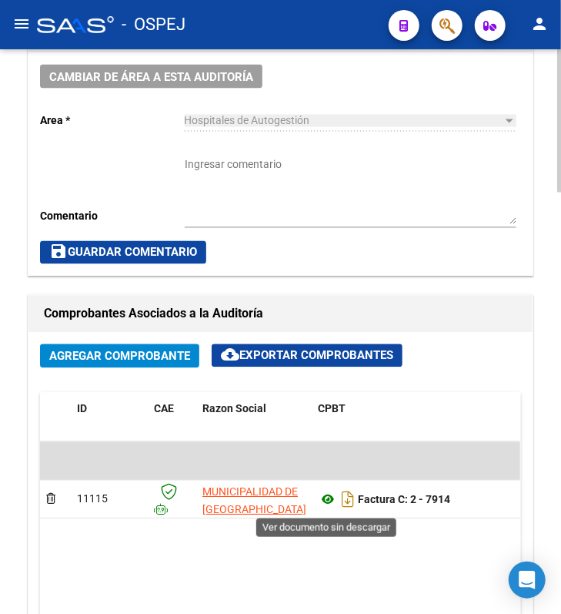
click at [321, 497] on icon at bounding box center [328, 500] width 20 height 18
